Goal: Task Accomplishment & Management: Complete application form

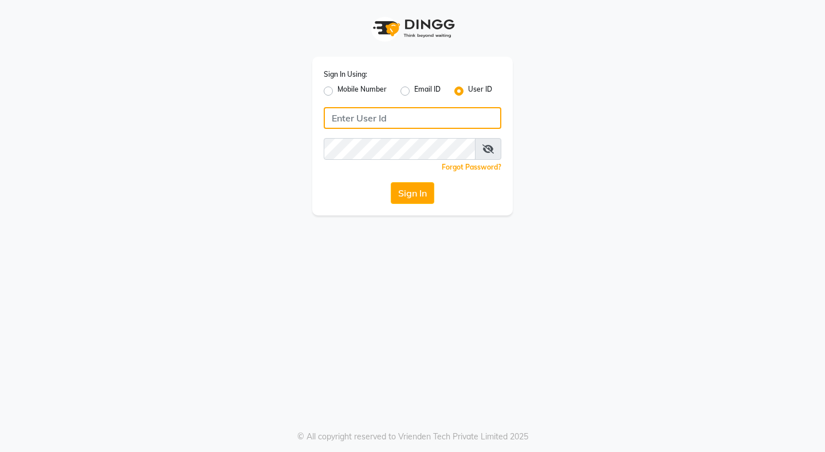
type input "8080071147"
click at [354, 91] on label "Mobile Number" at bounding box center [361, 91] width 49 height 14
click at [345, 91] on input "Mobile Number" at bounding box center [340, 87] width 7 height 7
radio input "true"
radio input "false"
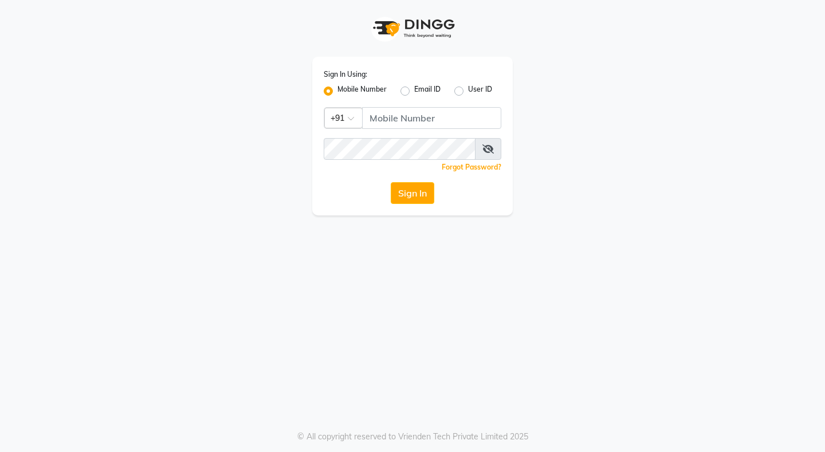
click at [337, 92] on label "Mobile Number" at bounding box center [361, 91] width 49 height 14
click at [337, 92] on input "Mobile Number" at bounding box center [340, 87] width 7 height 7
click at [492, 147] on icon at bounding box center [487, 148] width 11 height 9
click at [412, 92] on div "Email ID" at bounding box center [420, 91] width 40 height 14
click at [414, 89] on label "Email ID" at bounding box center [427, 91] width 26 height 14
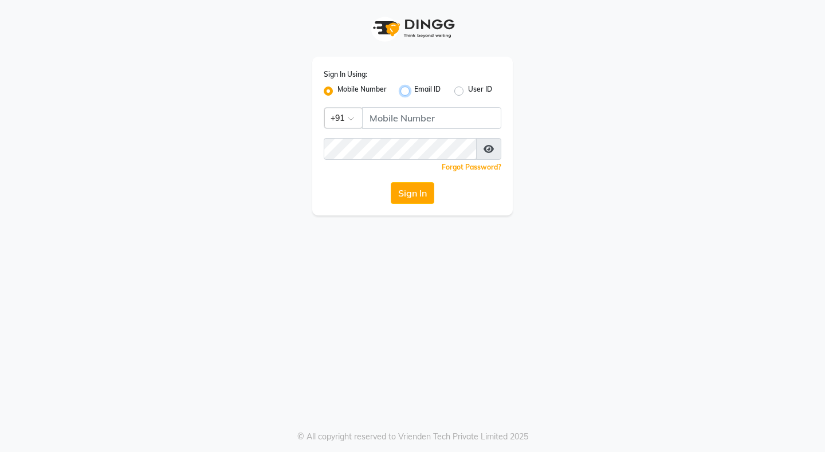
click at [414, 89] on input "Email ID" at bounding box center [417, 87] width 7 height 7
radio input "true"
radio input "false"
click at [468, 92] on label "User ID" at bounding box center [480, 91] width 24 height 14
click at [468, 92] on input "User ID" at bounding box center [471, 87] width 7 height 7
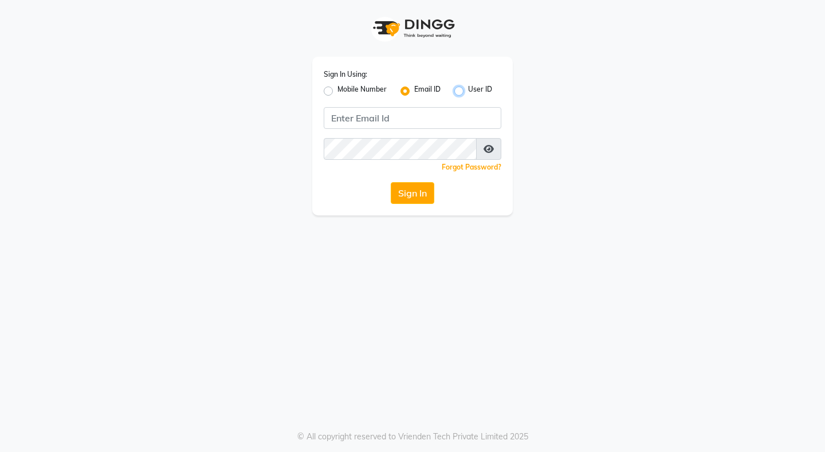
radio input "true"
radio input "false"
click at [337, 91] on label "Mobile Number" at bounding box center [361, 91] width 49 height 14
click at [337, 91] on input "Mobile Number" at bounding box center [340, 87] width 7 height 7
radio input "true"
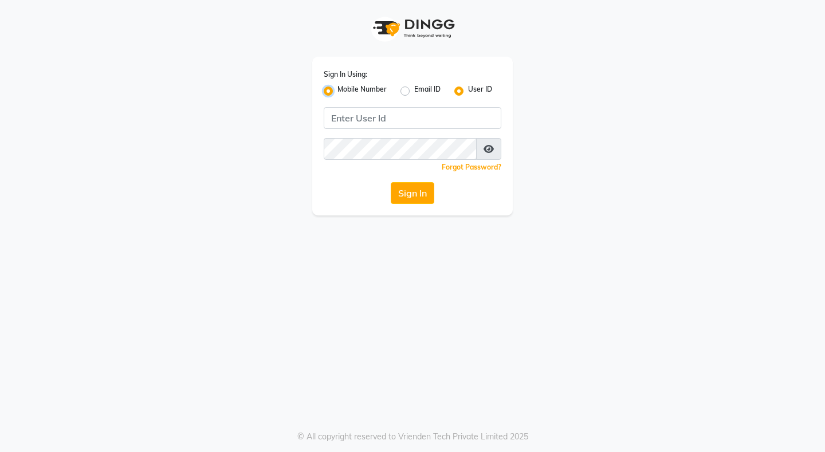
radio input "false"
click at [423, 192] on button "Sign In" at bounding box center [413, 193] width 44 height 22
